Goal: Transaction & Acquisition: Purchase product/service

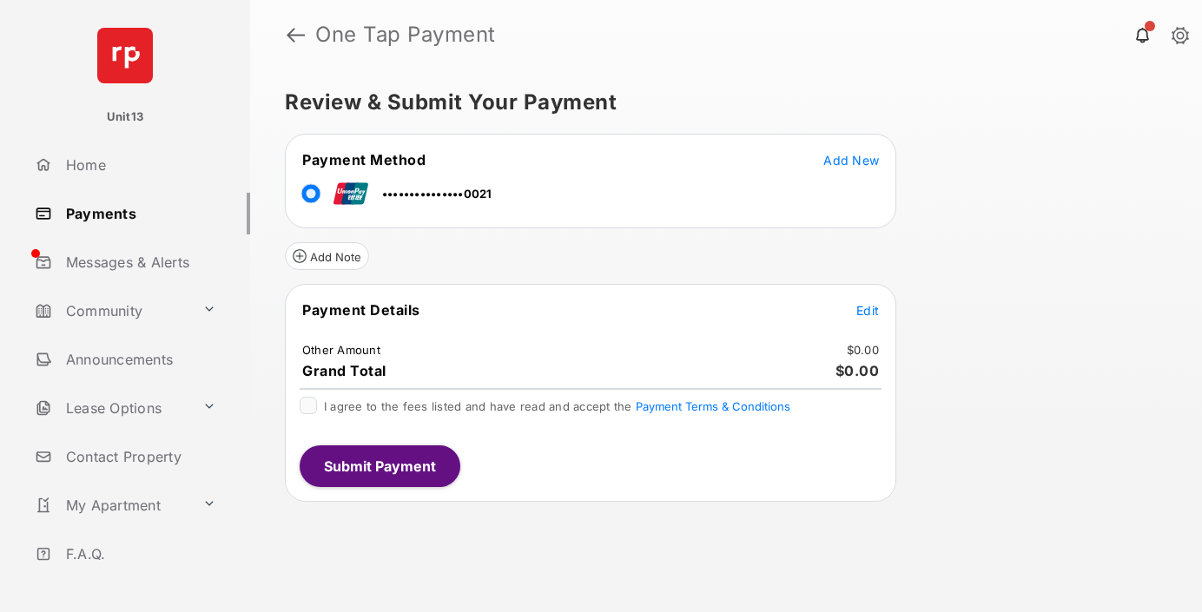
click at [868, 310] on span "Edit" at bounding box center [867, 310] width 23 height 15
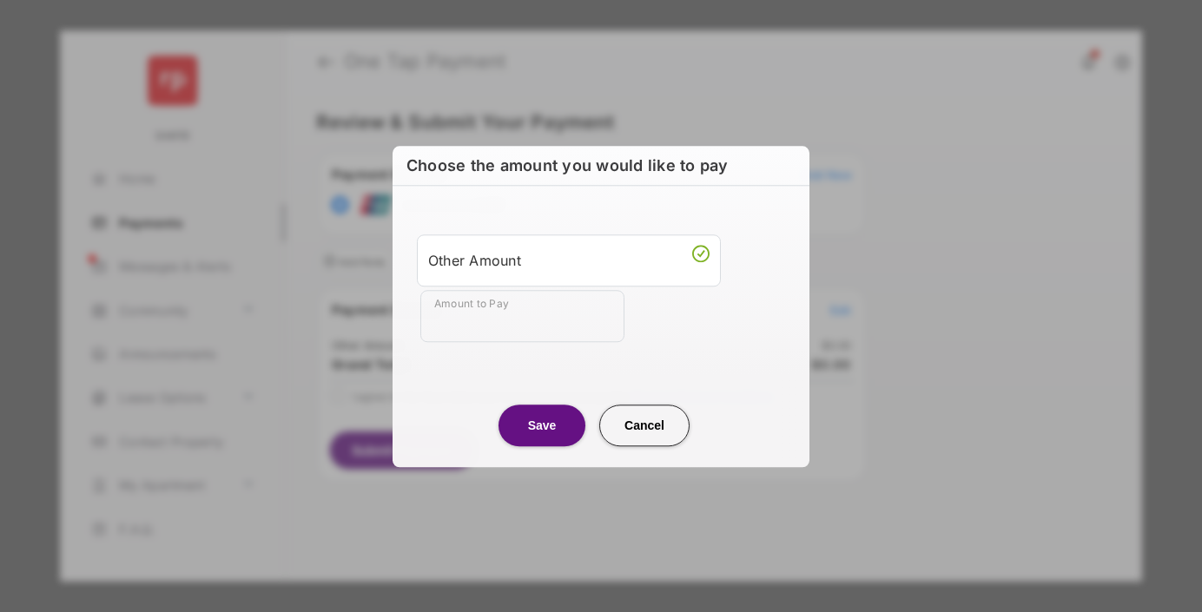
click at [569, 260] on div "Other Amount" at bounding box center [568, 261] width 281 height 30
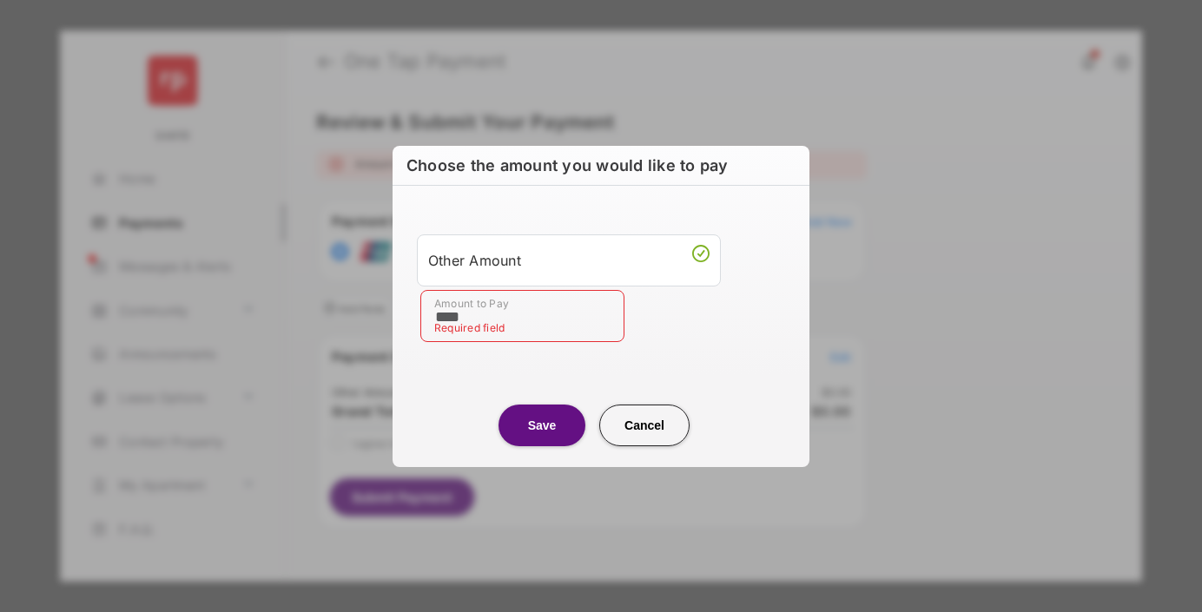
type input "****"
click at [542, 425] on button "Save" at bounding box center [542, 426] width 87 height 42
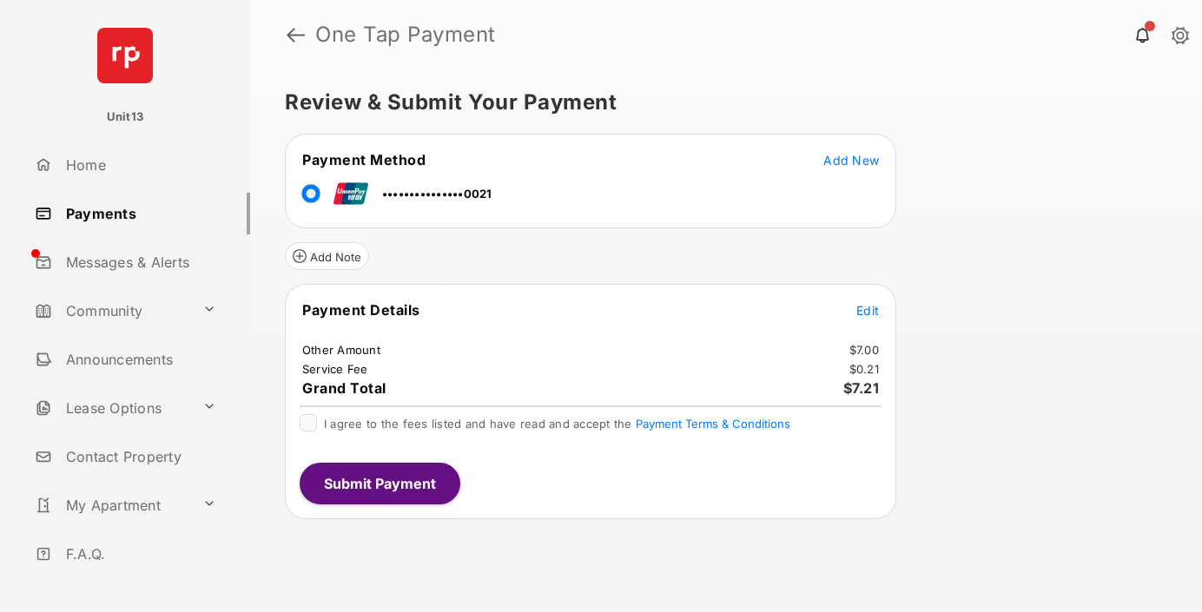
click at [868, 310] on span "Edit" at bounding box center [867, 310] width 23 height 15
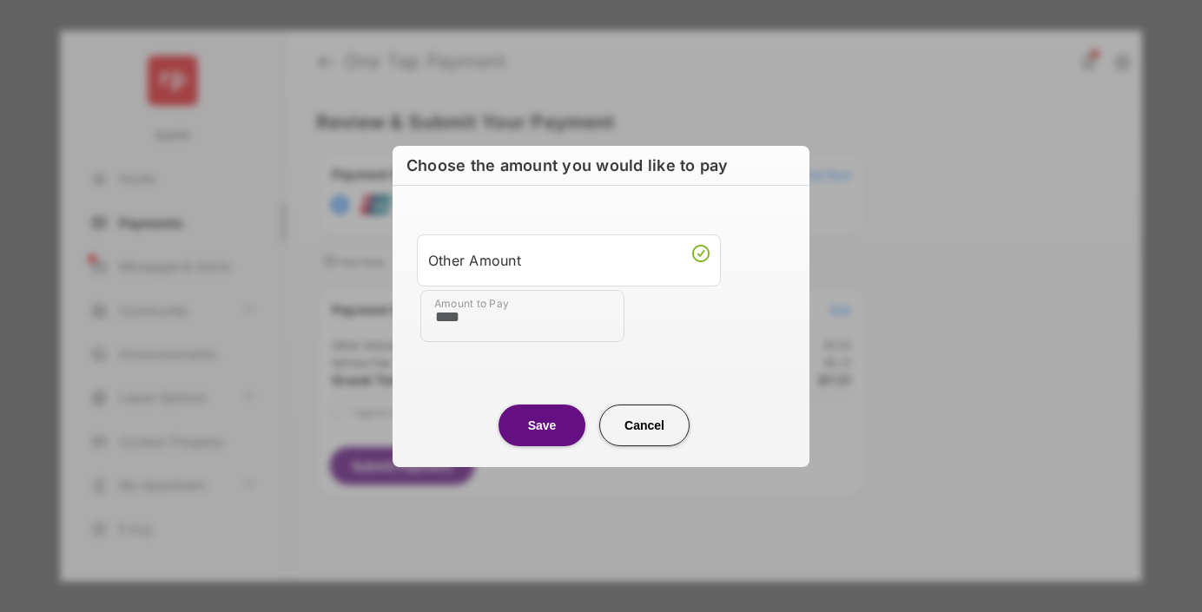
click at [542, 425] on button "Save" at bounding box center [542, 425] width 87 height 42
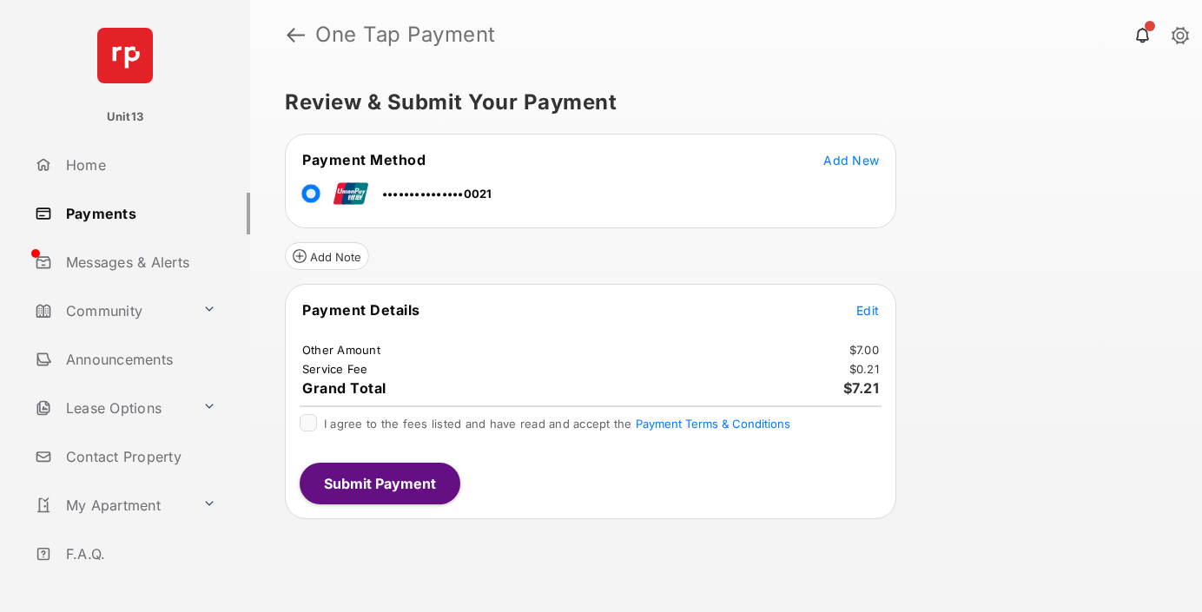
click at [379, 483] on button "Submit Payment" at bounding box center [380, 484] width 161 height 42
